Goal: Task Accomplishment & Management: Use online tool/utility

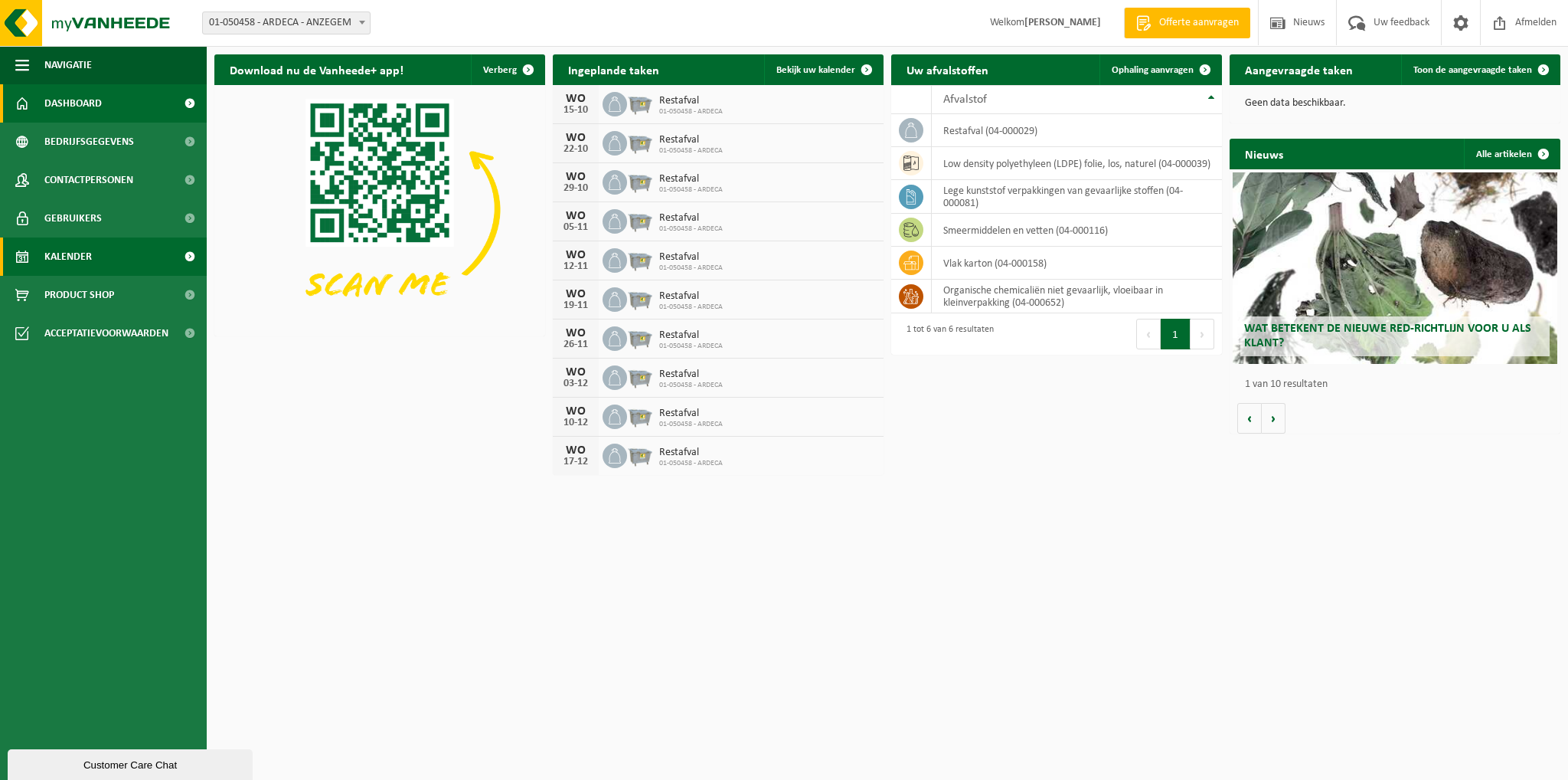
click at [149, 253] on link "Kalender" at bounding box center [103, 257] width 207 height 38
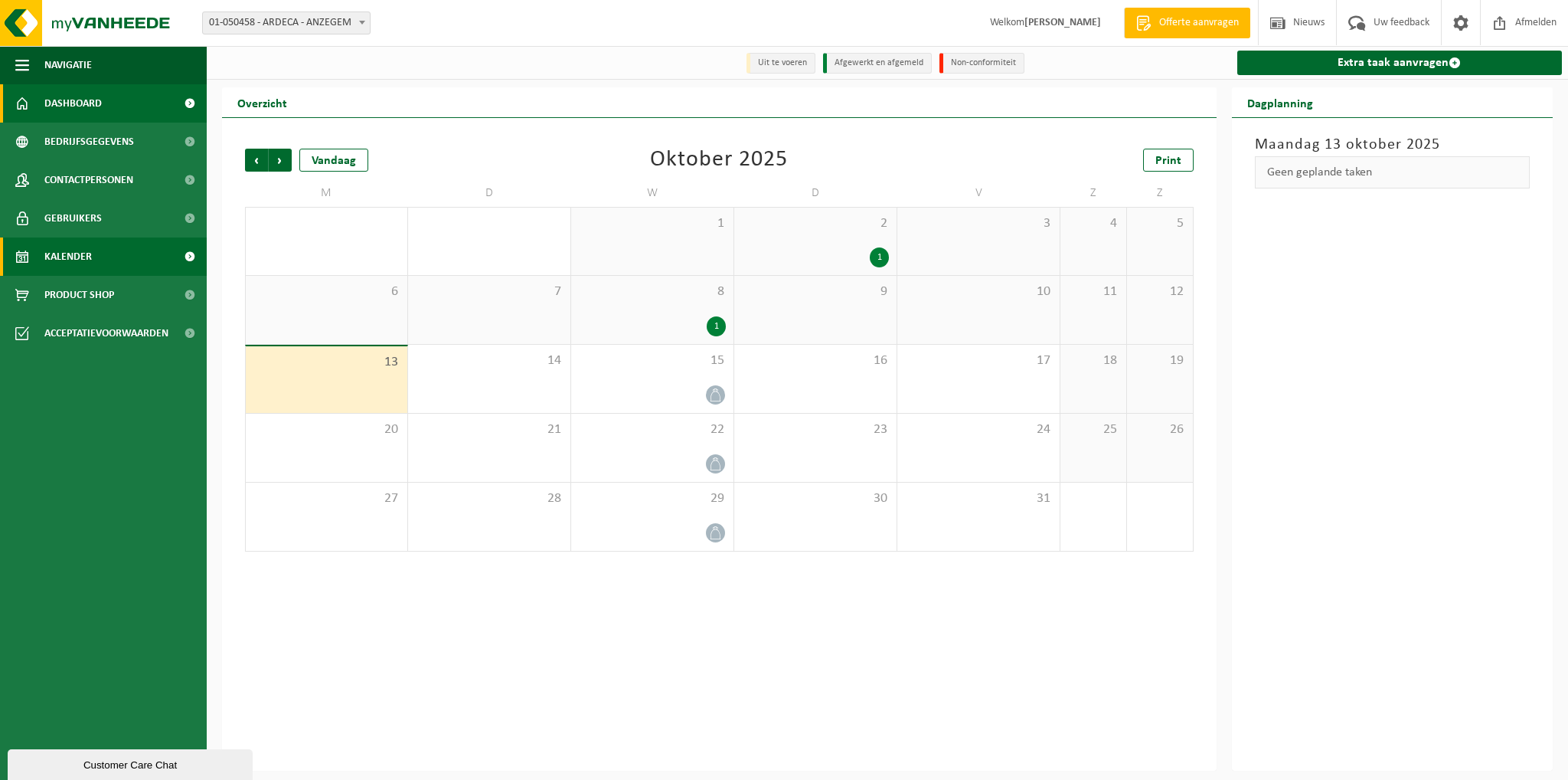
click at [117, 105] on link "Dashboard" at bounding box center [103, 103] width 207 height 38
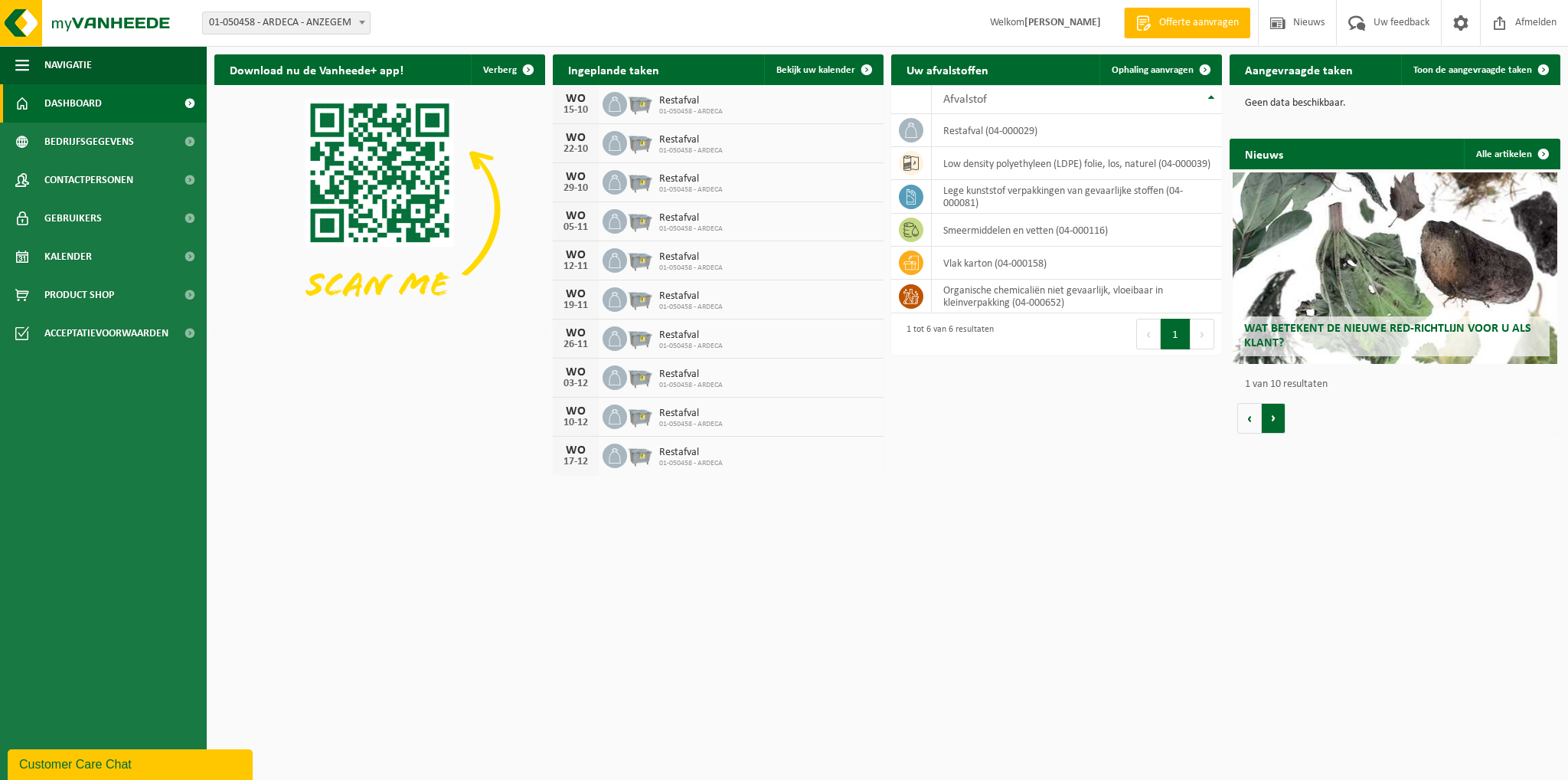
click at [1278, 419] on button "Volgende" at bounding box center [1273, 418] width 24 height 31
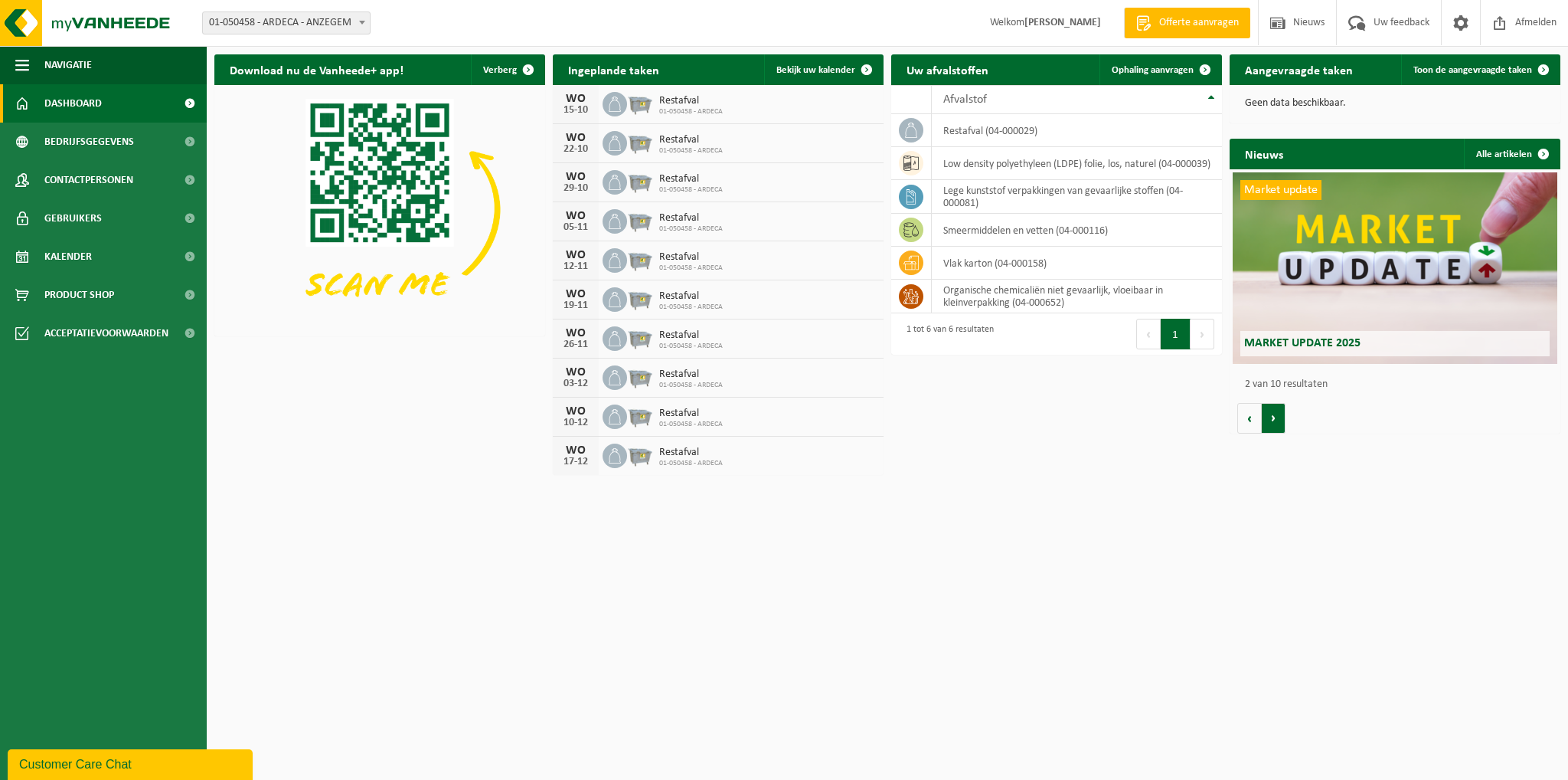
click at [1282, 425] on button "Volgende" at bounding box center [1273, 418] width 24 height 31
click at [1280, 424] on button "Volgende" at bounding box center [1273, 418] width 24 height 31
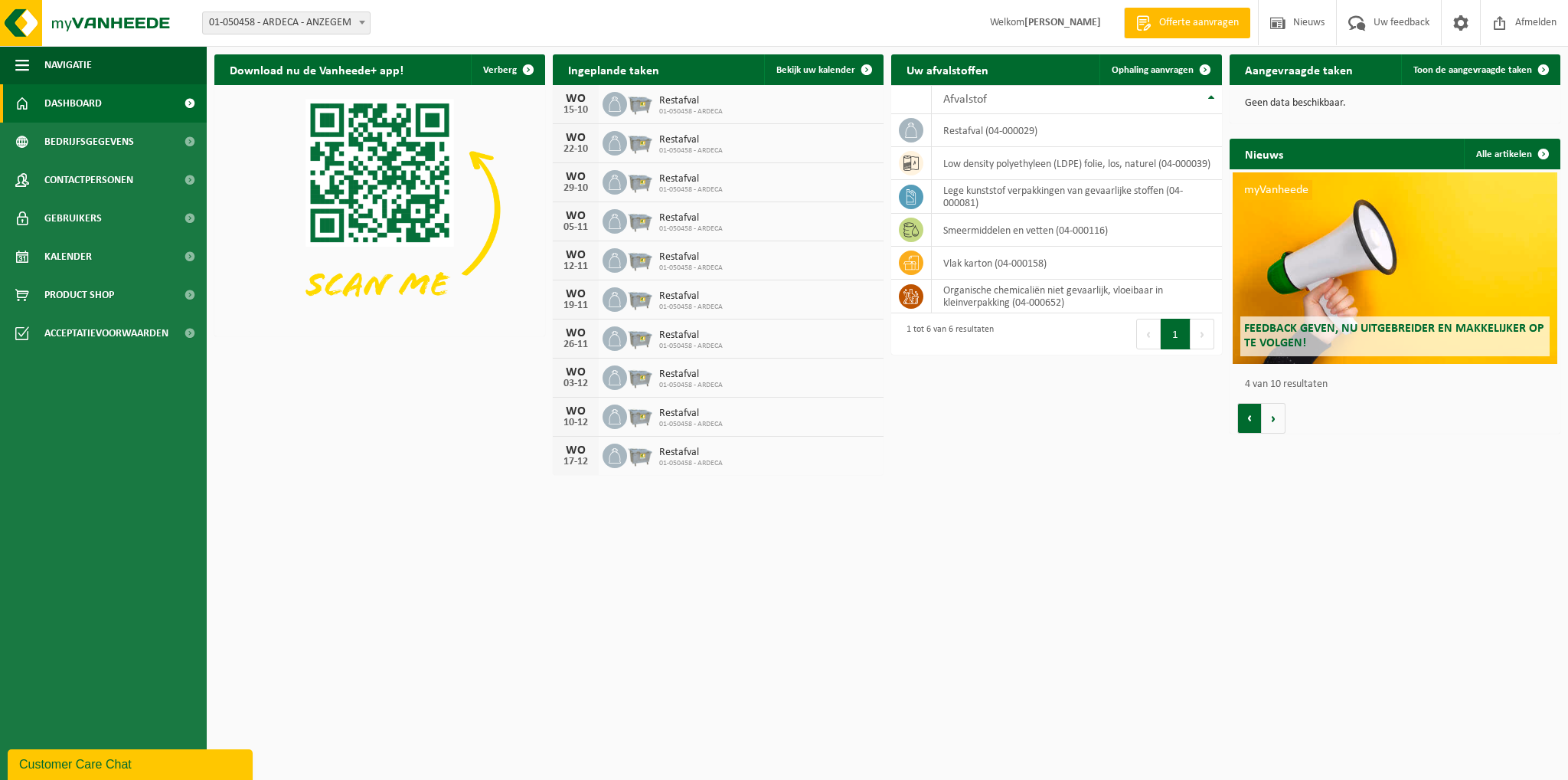
click at [1254, 424] on button "Vorige" at bounding box center [1249, 418] width 25 height 31
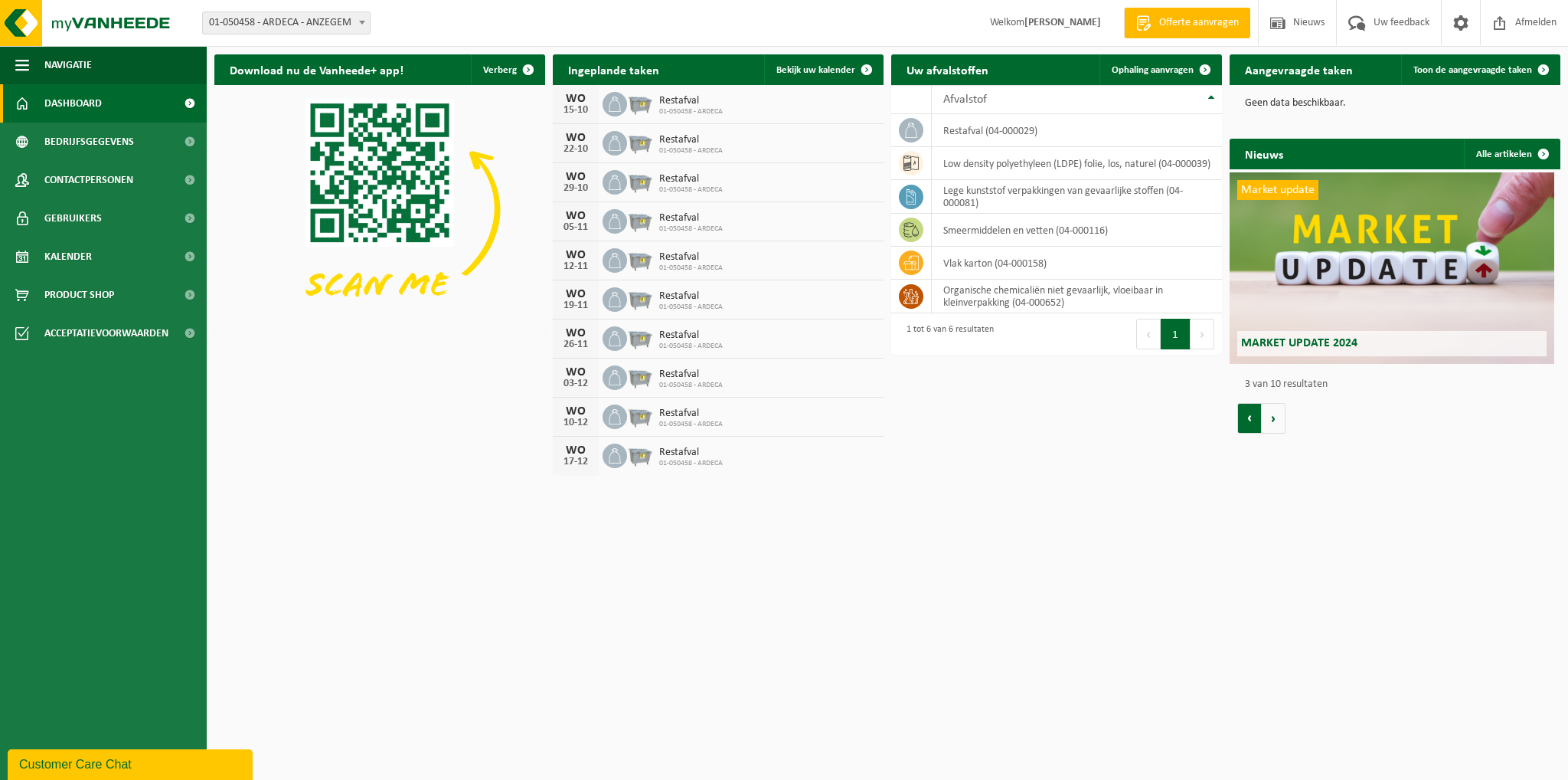
click at [1254, 424] on button "Vorige" at bounding box center [1249, 418] width 25 height 31
click at [1178, 74] on span "Ophaling aanvragen" at bounding box center [1152, 70] width 82 height 10
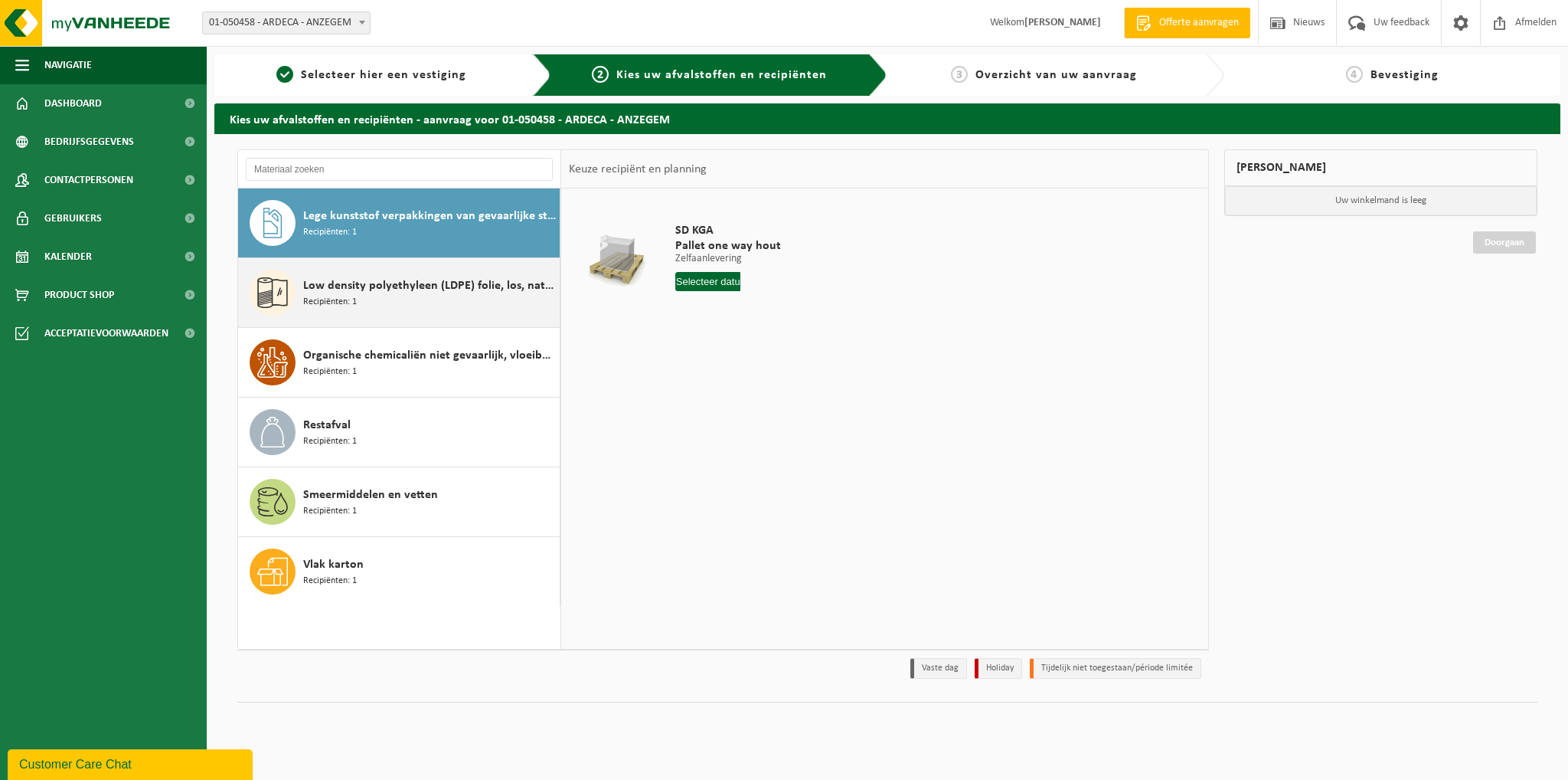
click at [388, 298] on div "Low density polyethyleen (LDPE) folie, los, naturel Recipiënten: 1" at bounding box center [430, 293] width 253 height 46
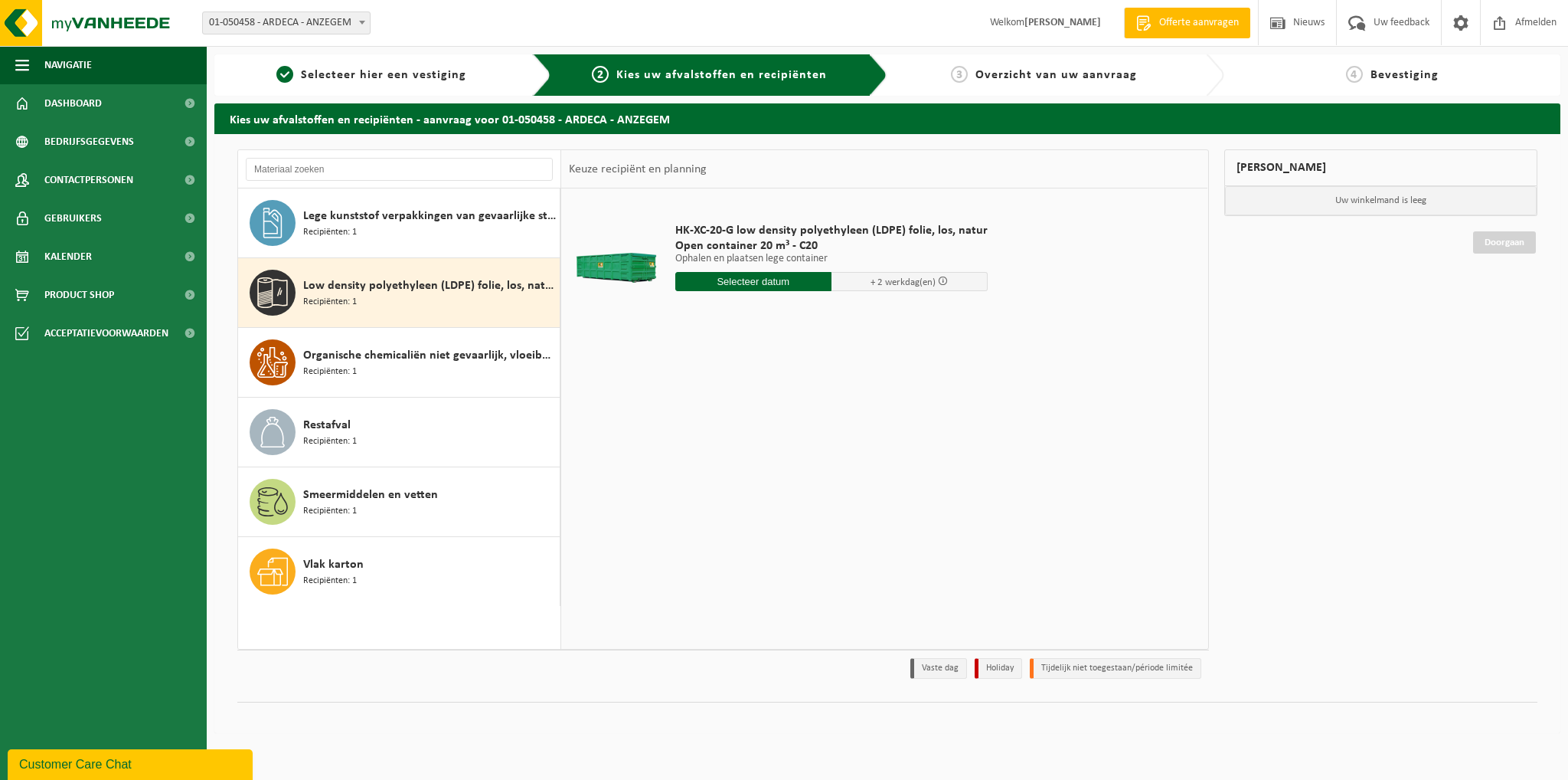
click at [1011, 273] on td "HK-XC-20-G low density polyethyleen (LDPE) folie, los, natur Open container 20 …" at bounding box center [932, 261] width 537 height 129
click at [723, 286] on input "text" at bounding box center [754, 281] width 156 height 19
click at [717, 418] on div "14" at bounding box center [716, 418] width 27 height 25
type input "Van 2025-10-14"
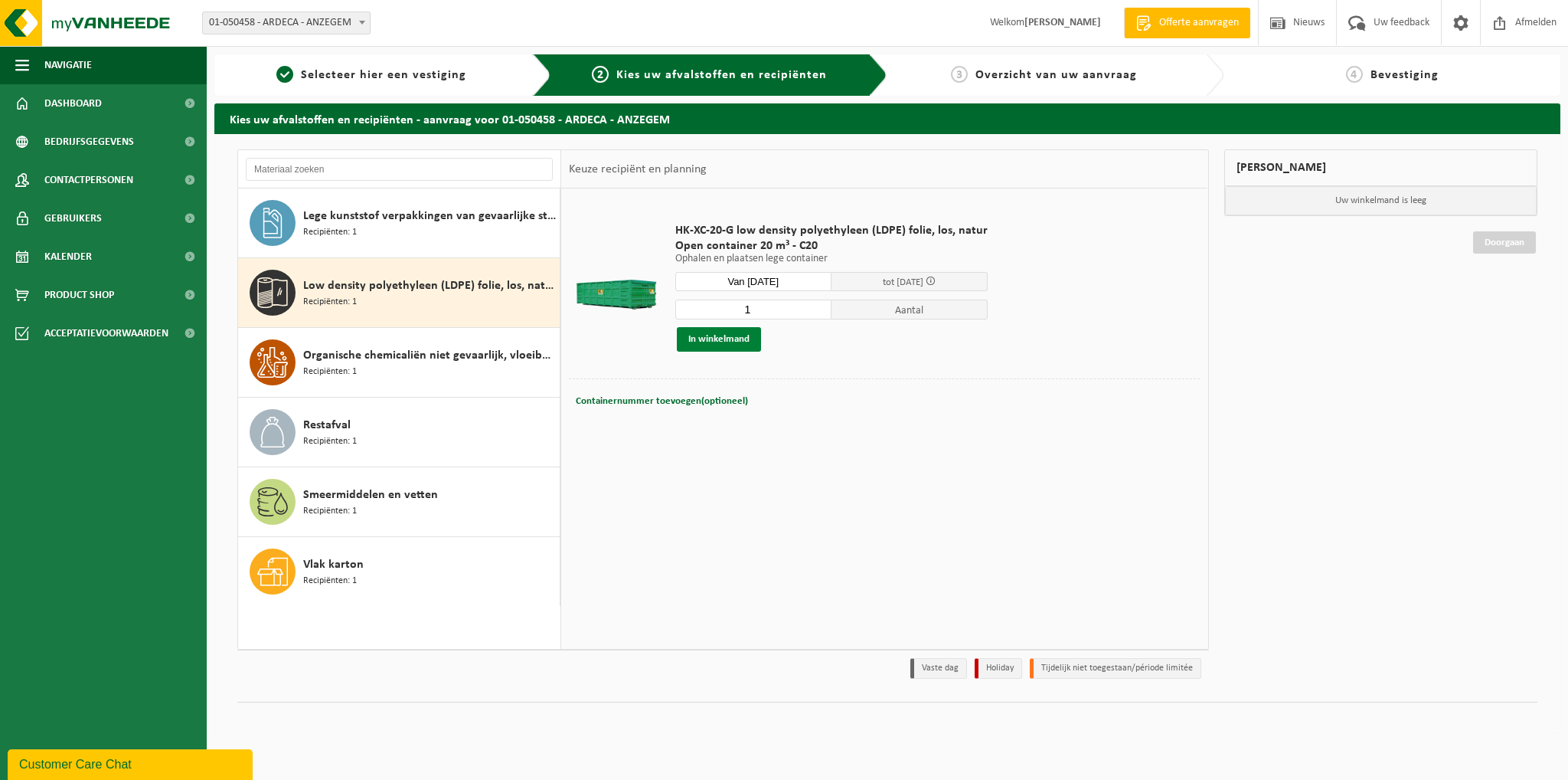
click at [735, 338] on button "In winkelmand" at bounding box center [719, 339] width 84 height 25
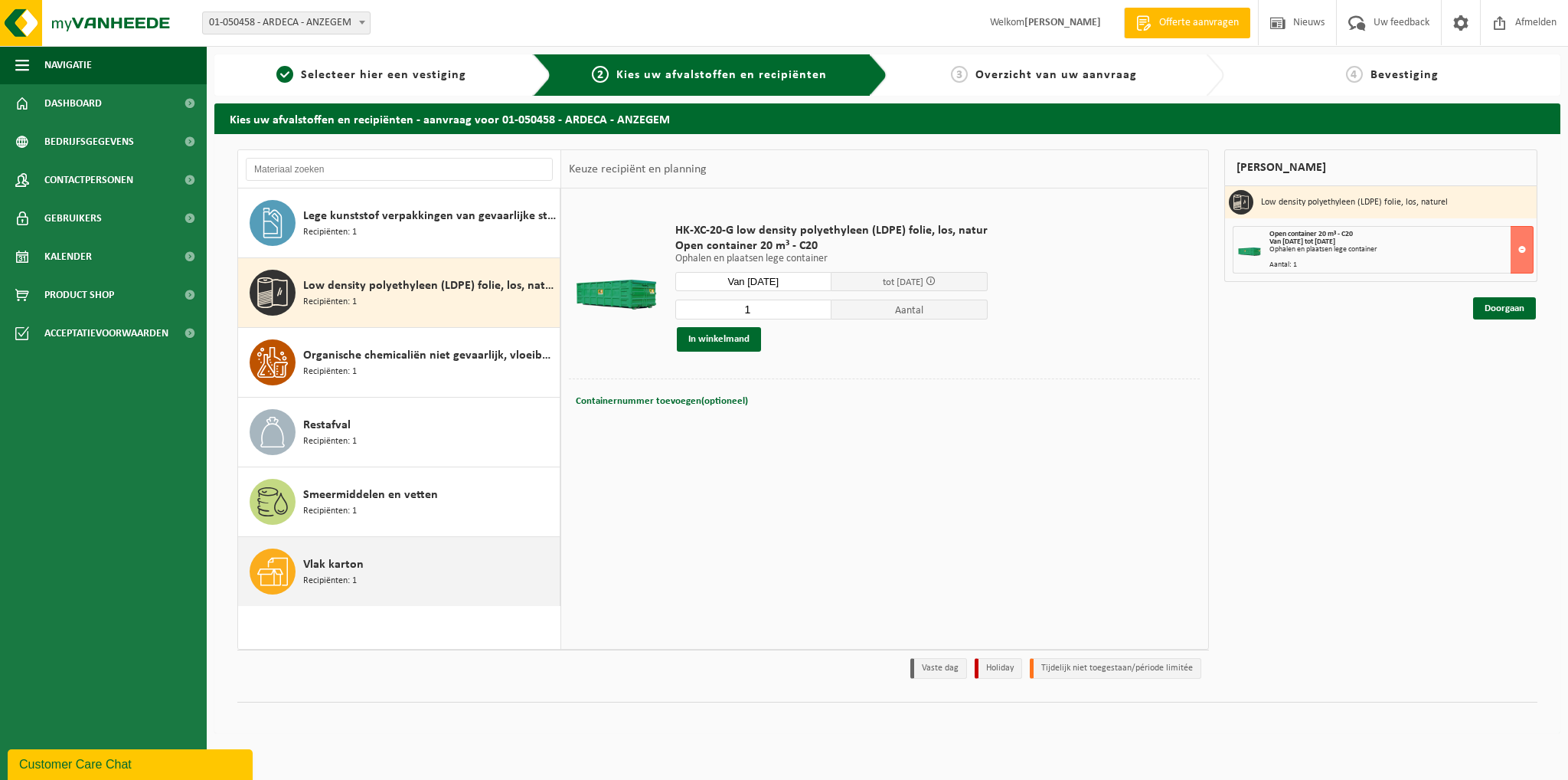
click at [322, 577] on span "Recipiënten: 1" at bounding box center [330, 581] width 54 height 15
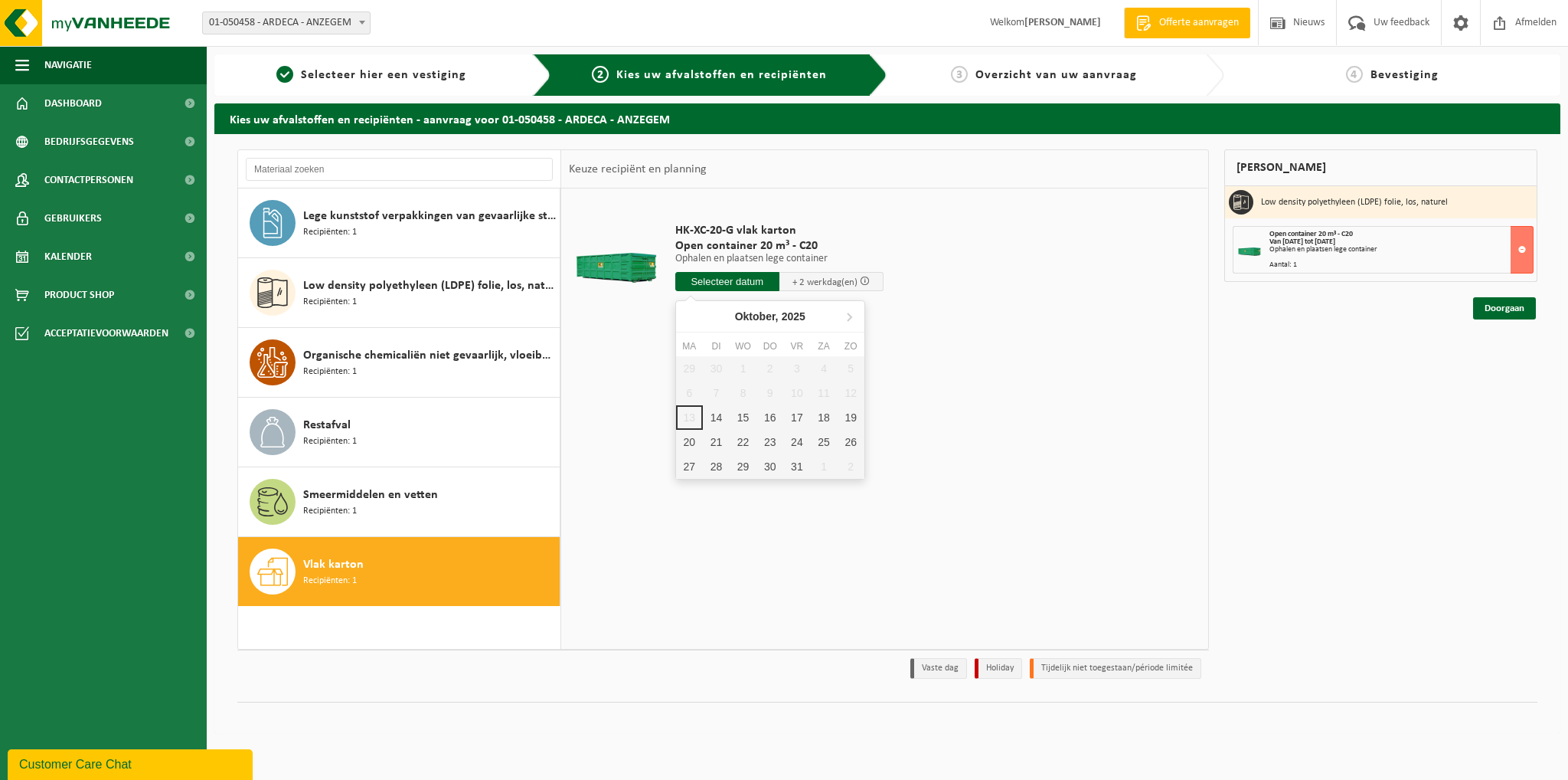
click at [745, 286] on input "text" at bounding box center [728, 281] width 104 height 19
click at [717, 418] on div "14" at bounding box center [716, 418] width 27 height 25
type input "Van 2025-10-14"
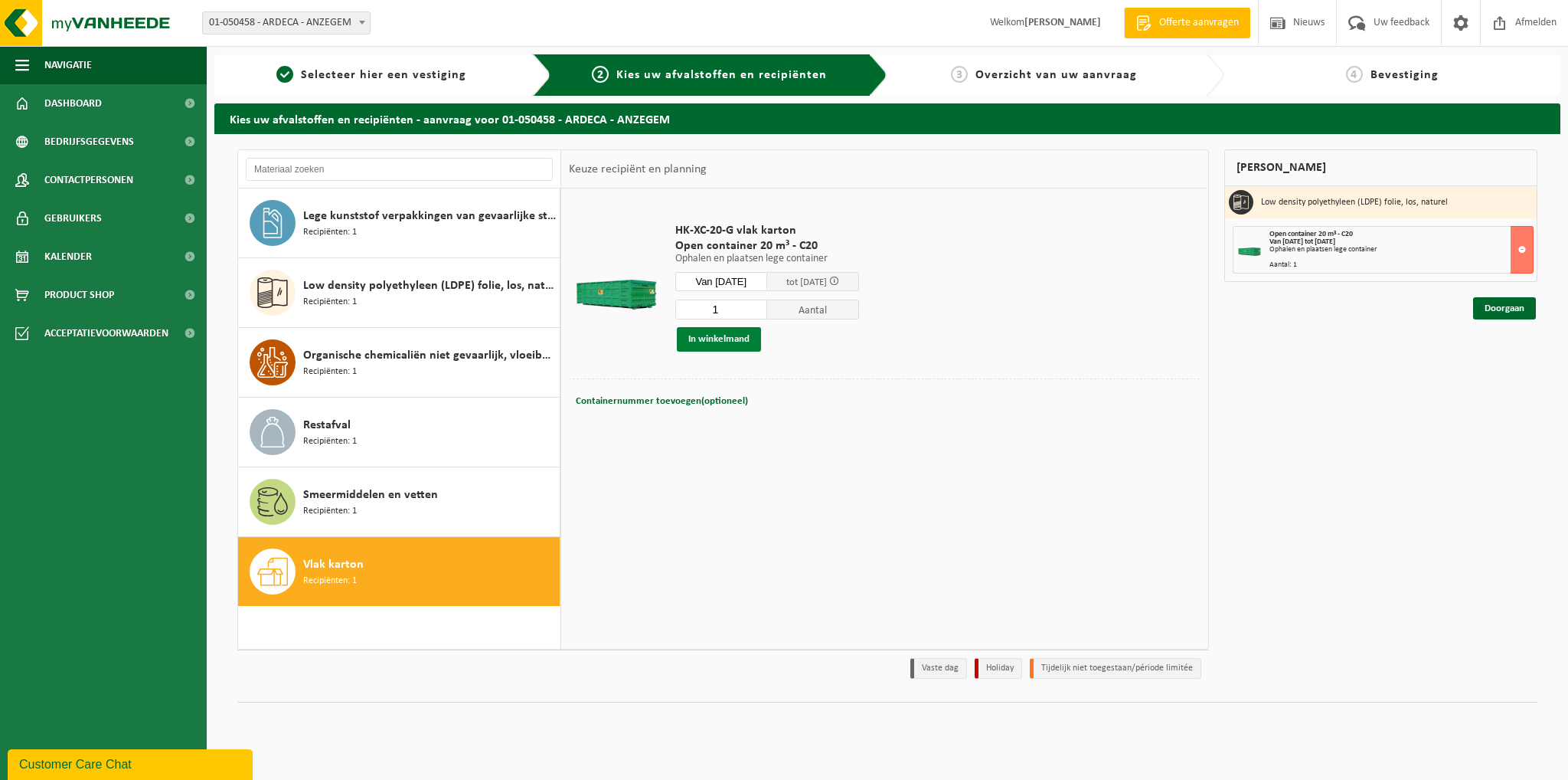
click at [743, 336] on button "In winkelmand" at bounding box center [719, 339] width 84 height 25
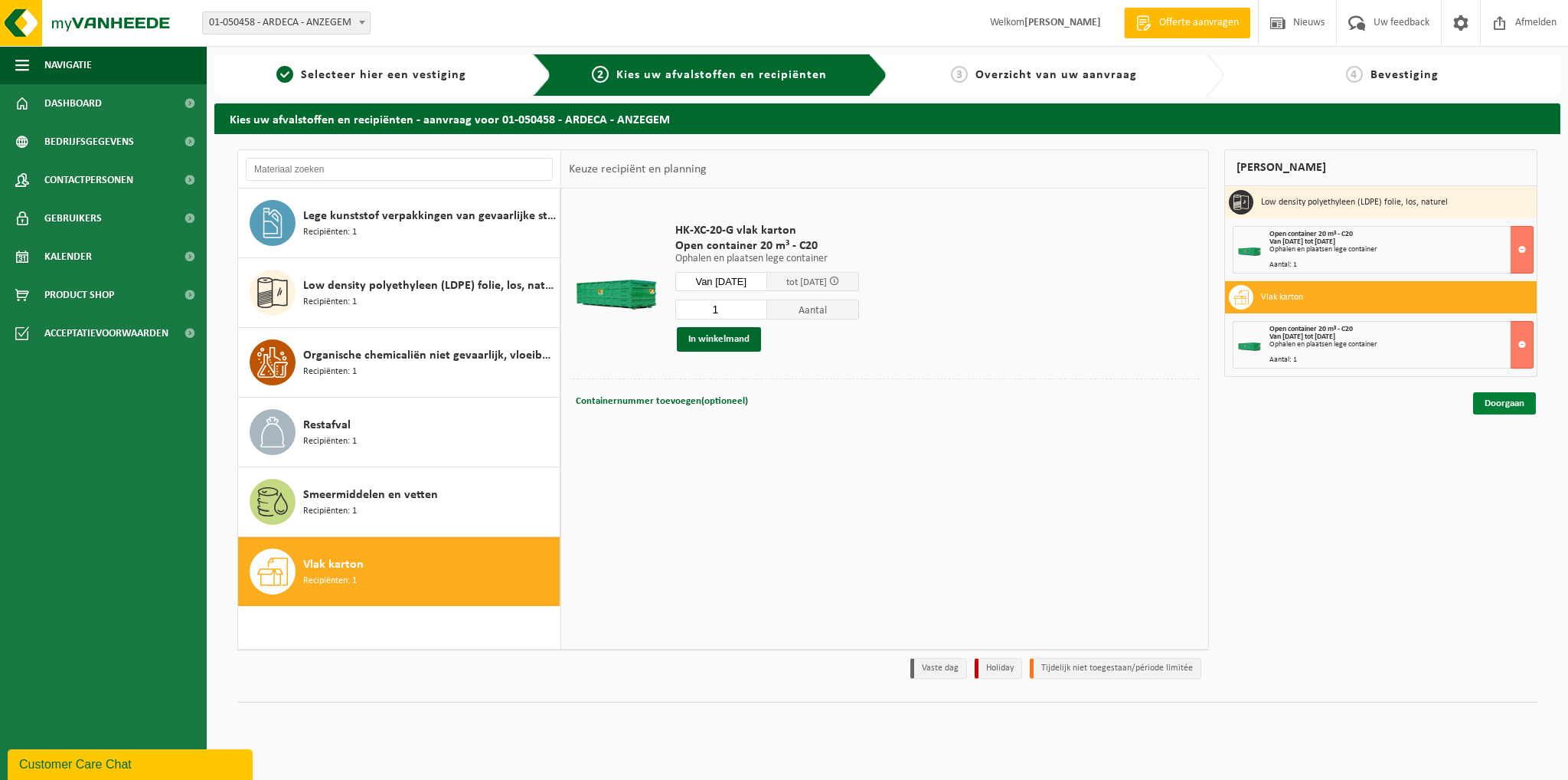
click at [1513, 398] on link "Doorgaan" at bounding box center [1504, 403] width 63 height 22
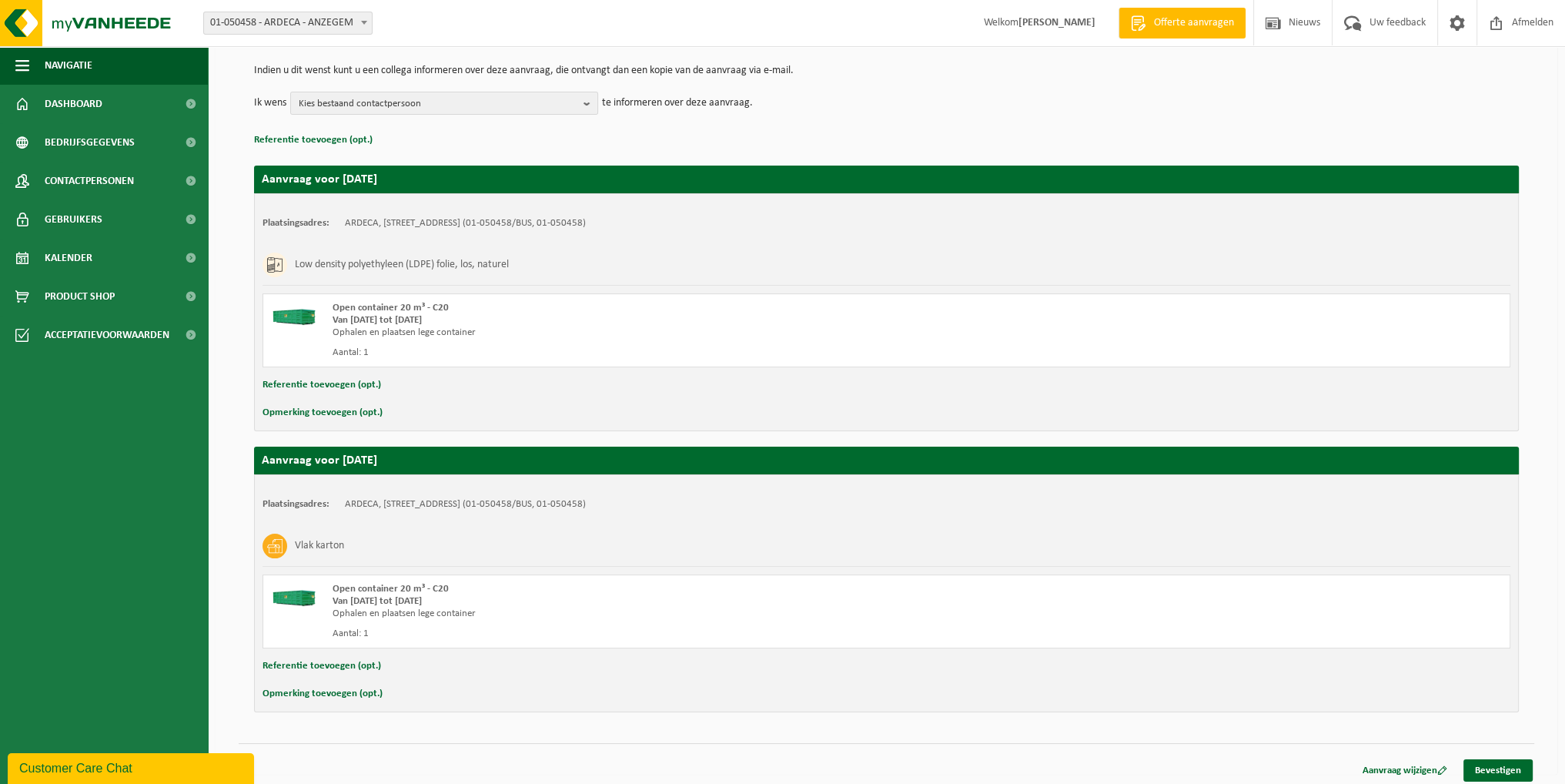
scroll to position [156, 0]
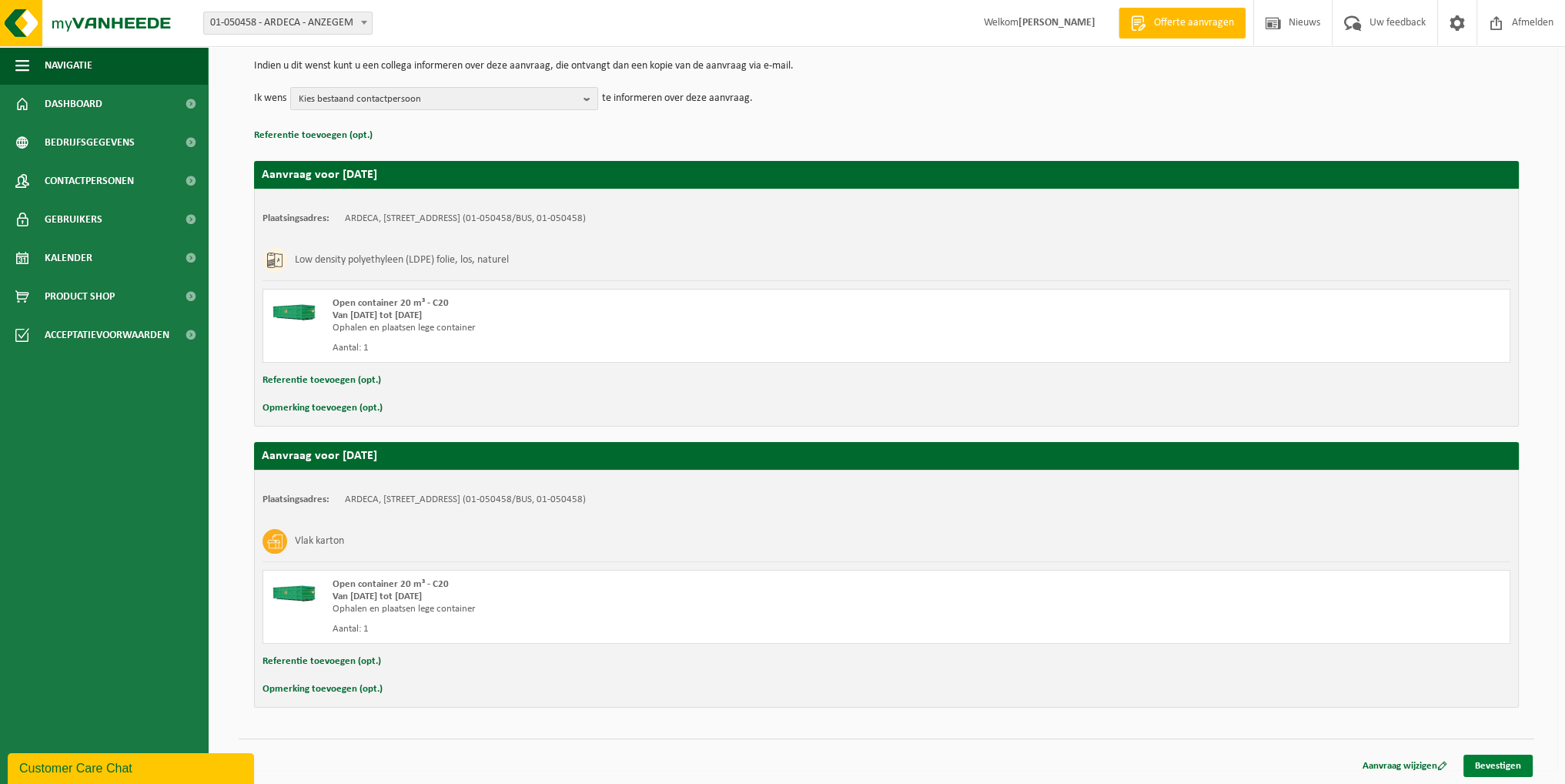
click at [1512, 764] on link "Bevestigen" at bounding box center [1498, 766] width 69 height 22
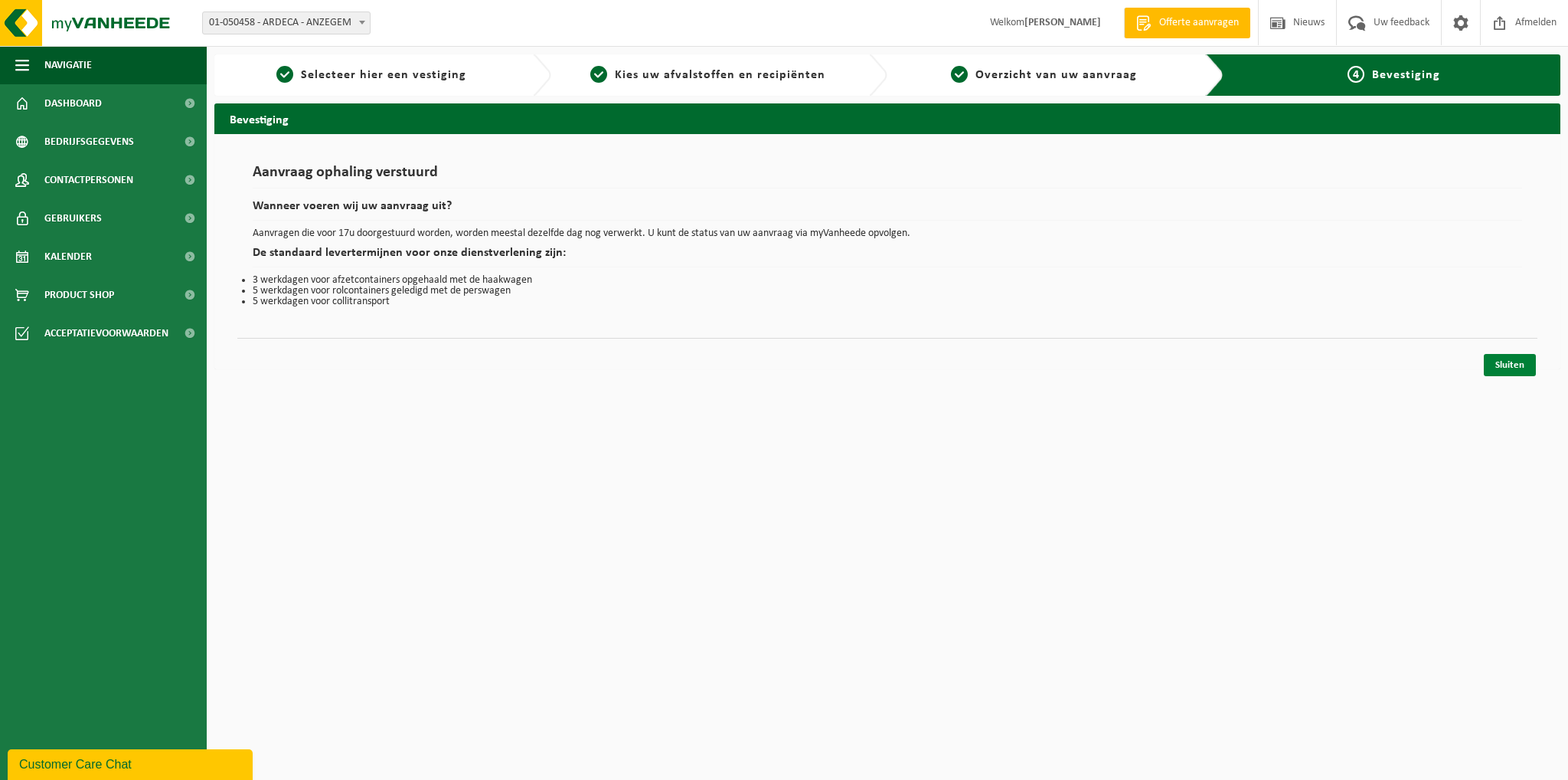
click at [1503, 367] on link "Sluiten" at bounding box center [1510, 365] width 52 height 22
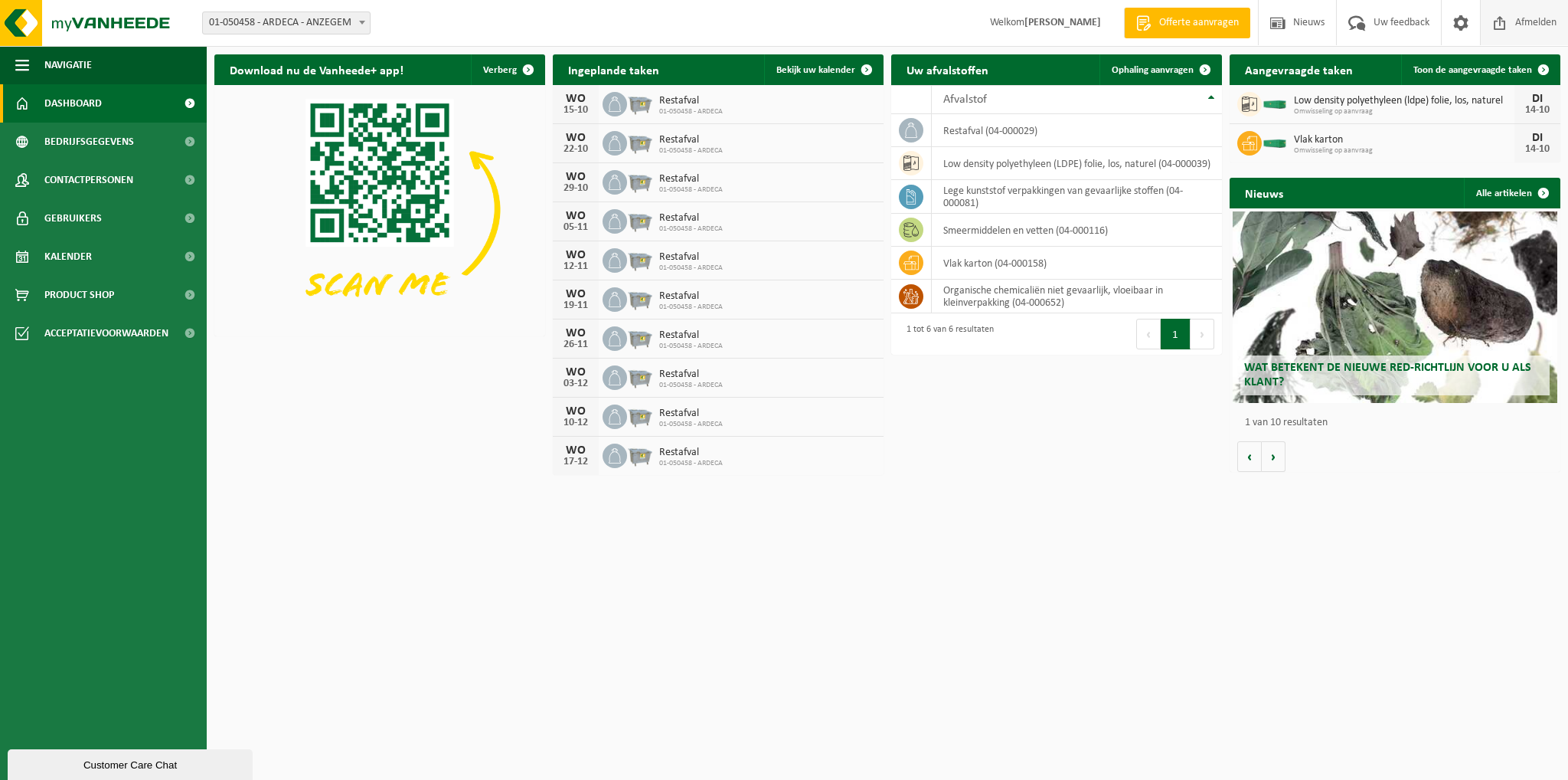
click at [1547, 26] on span "Afmelden" at bounding box center [1536, 22] width 49 height 45
